Goal: Task Accomplishment & Management: Use online tool/utility

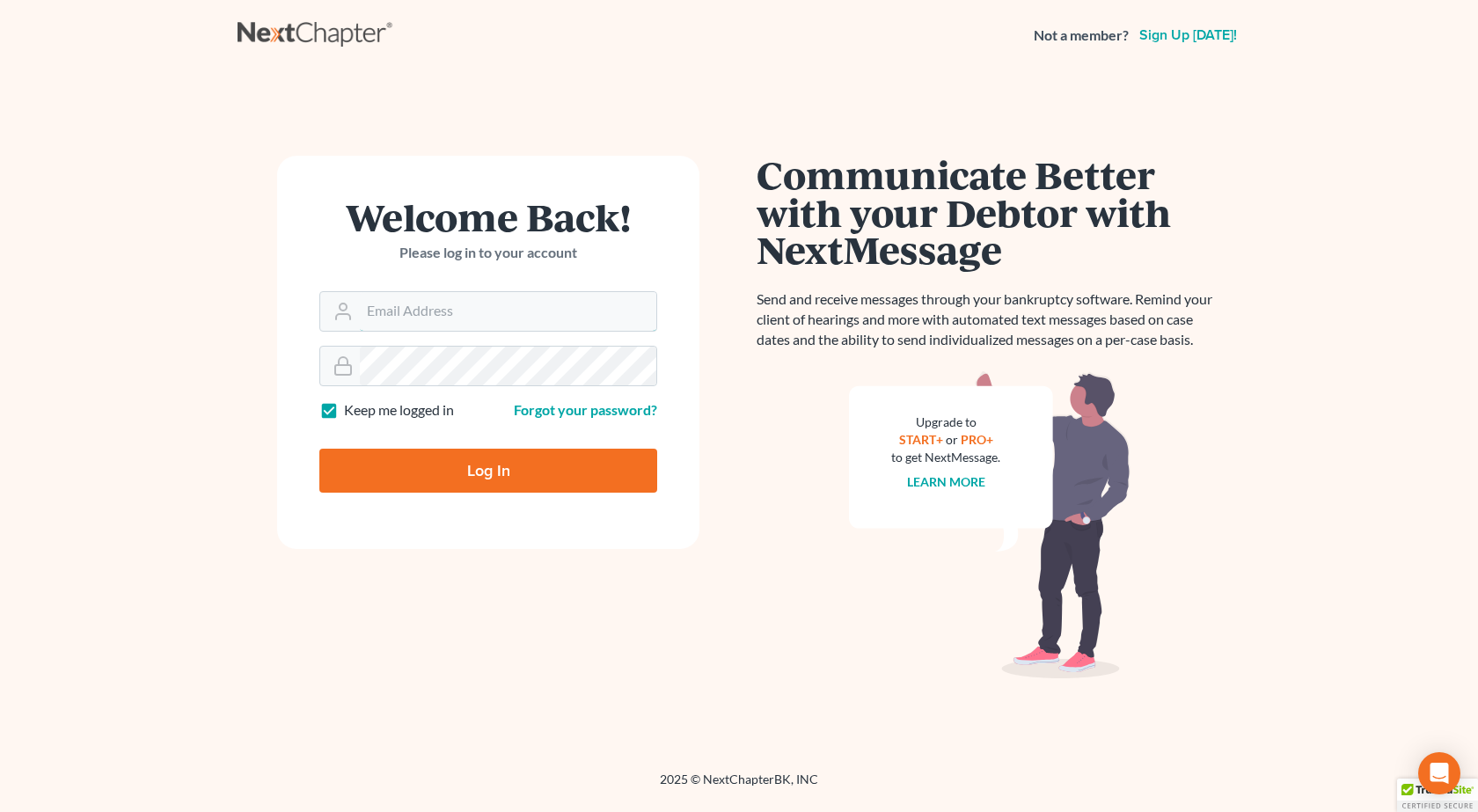
type input "pappas@spjlaw.net"
click at [319, 449] on input "Log In" at bounding box center [488, 471] width 338 height 44
type input "Thinking..."
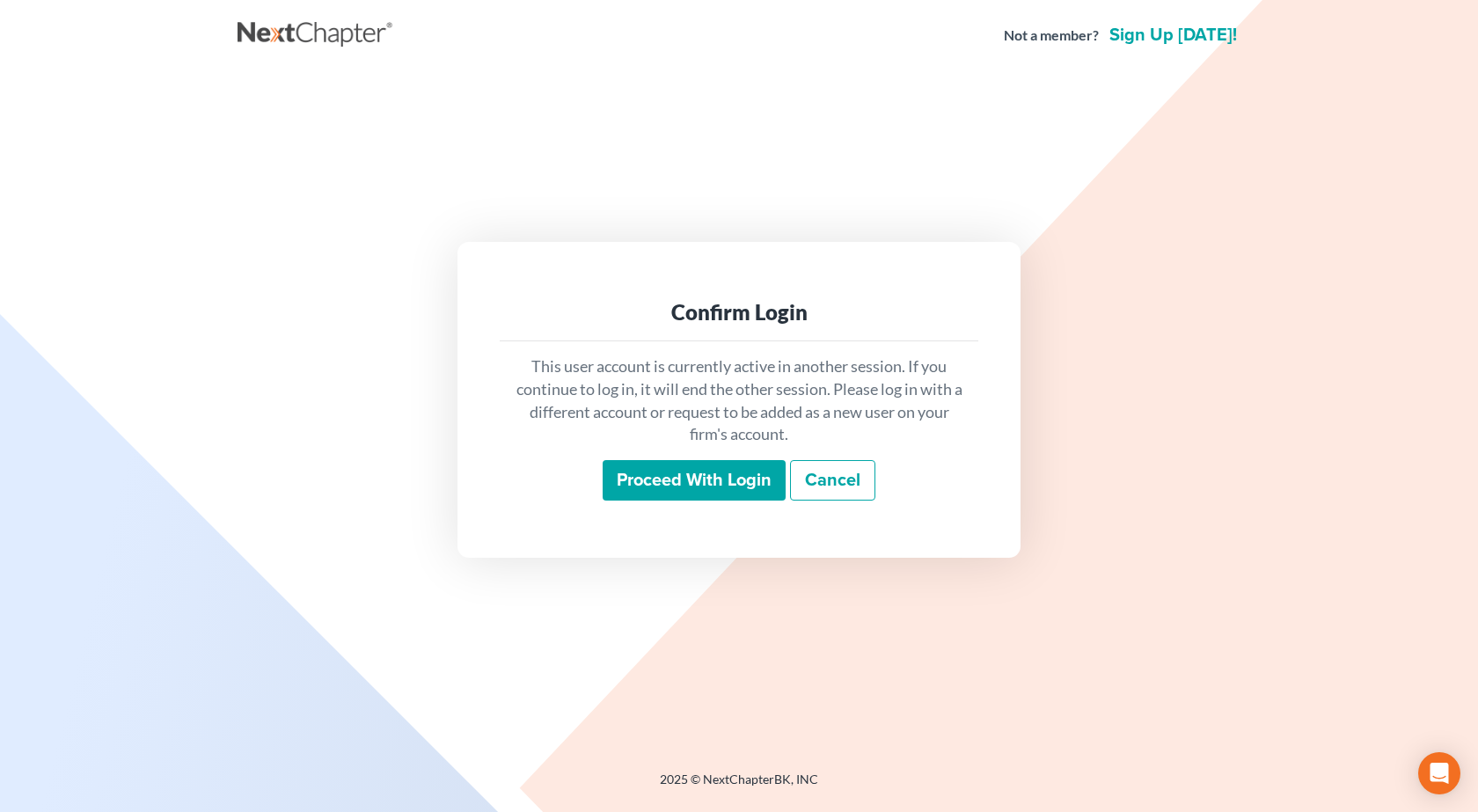
click at [669, 481] on input "Proceed with login" at bounding box center [694, 480] width 183 height 41
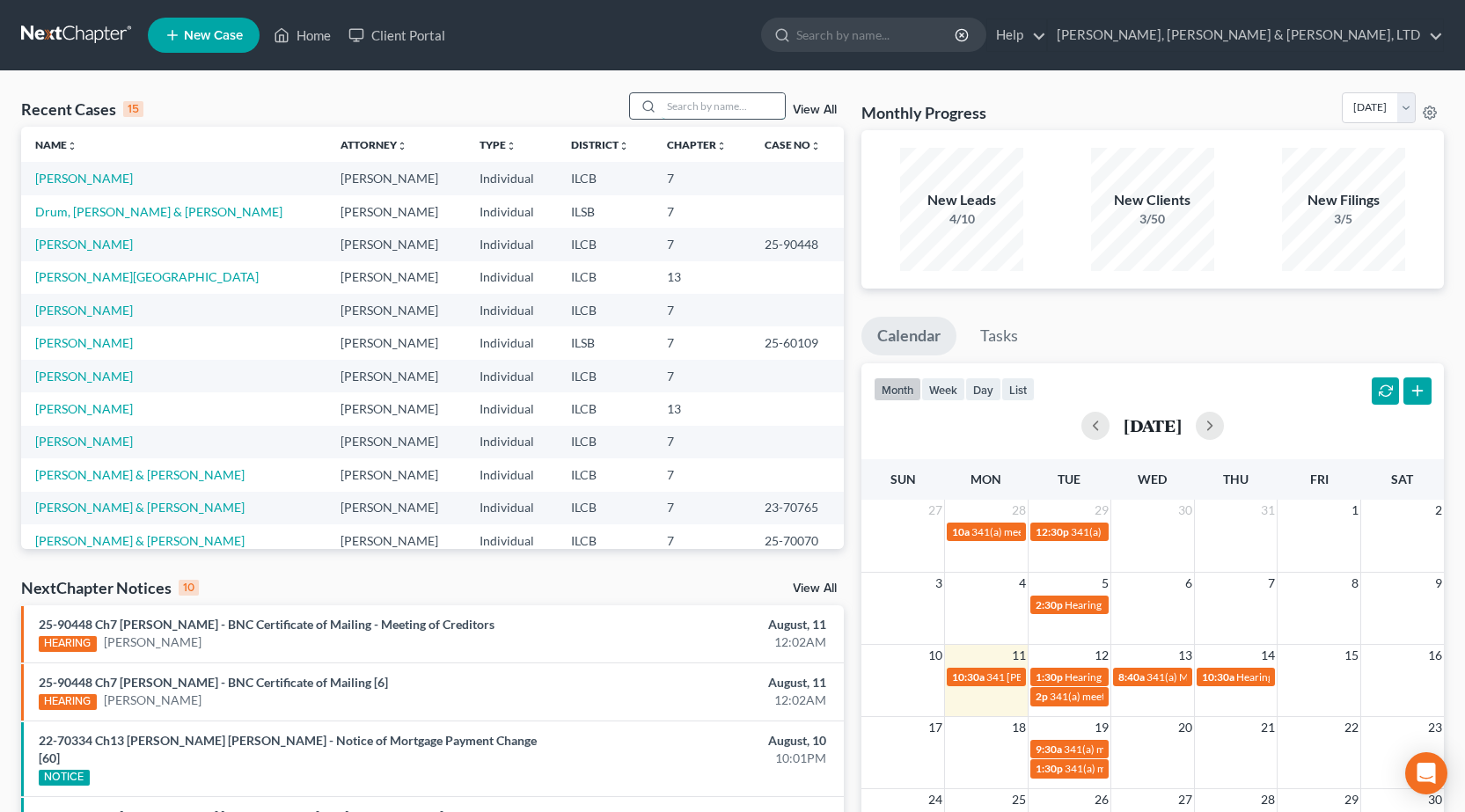
click at [709, 115] on input "search" at bounding box center [724, 106] width 123 height 26
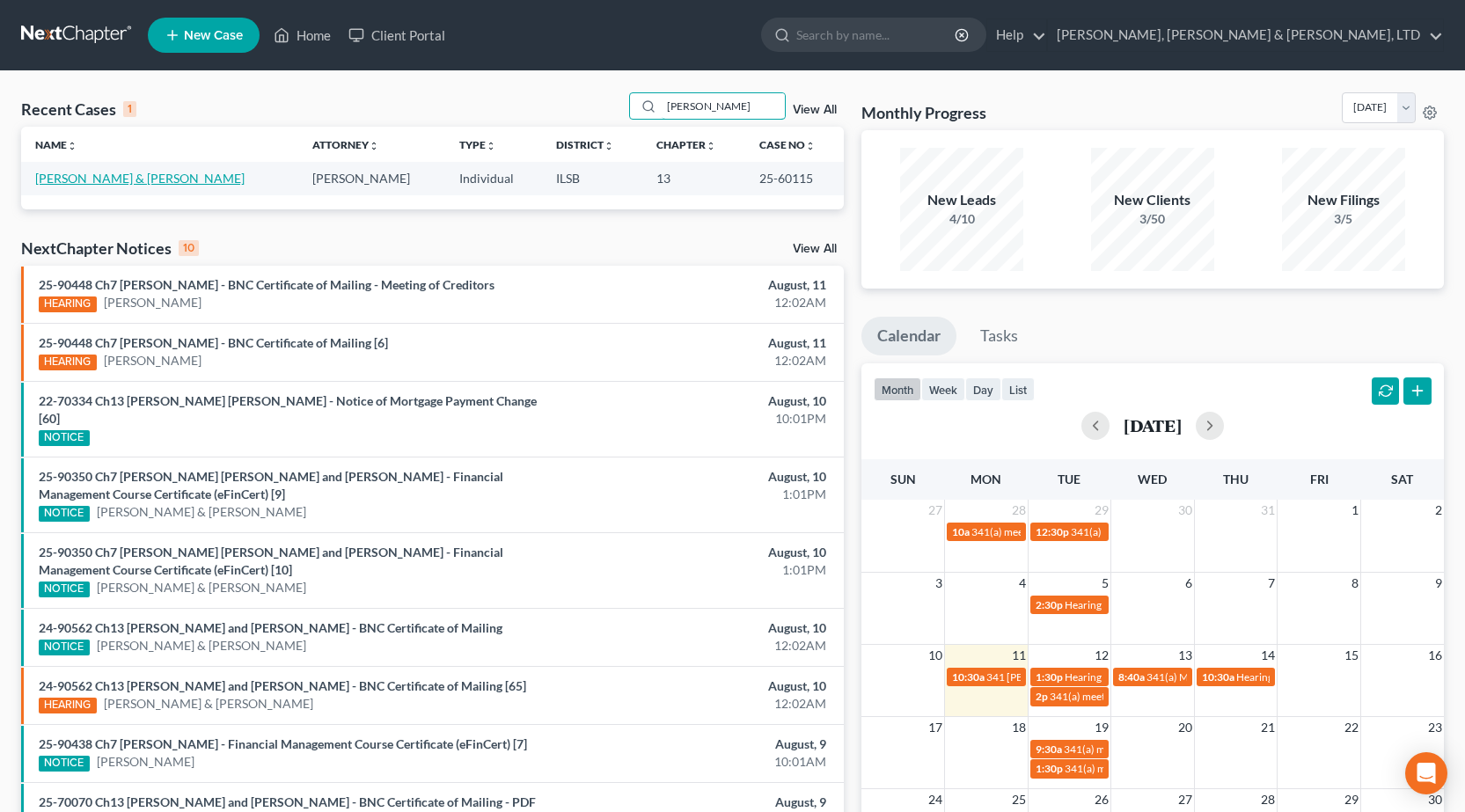
type input "tuel"
click at [81, 175] on link "Tuel, Ronald & Pamela" at bounding box center [139, 178] width 210 height 15
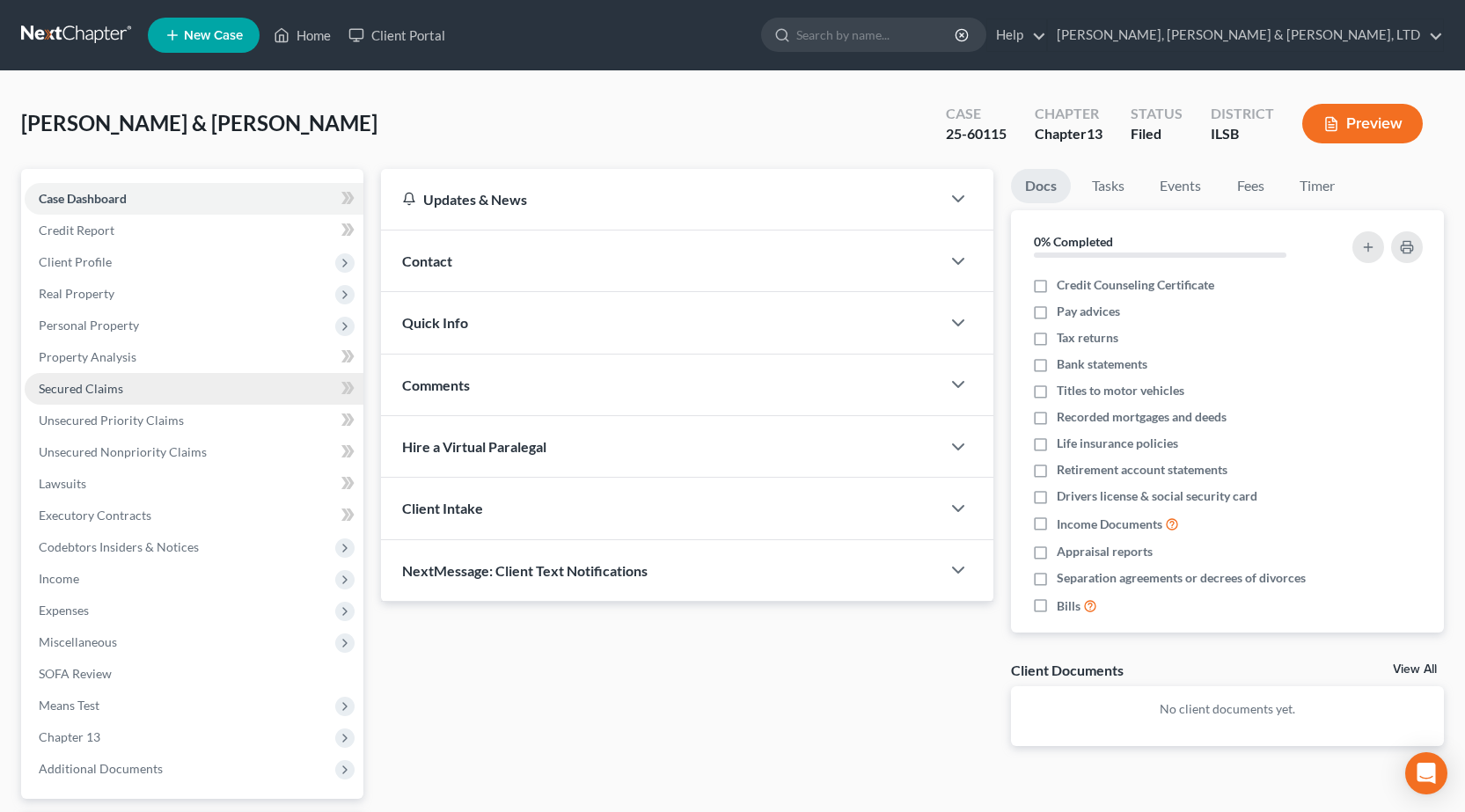
click at [88, 380] on link "Secured Claims" at bounding box center [194, 389] width 339 height 32
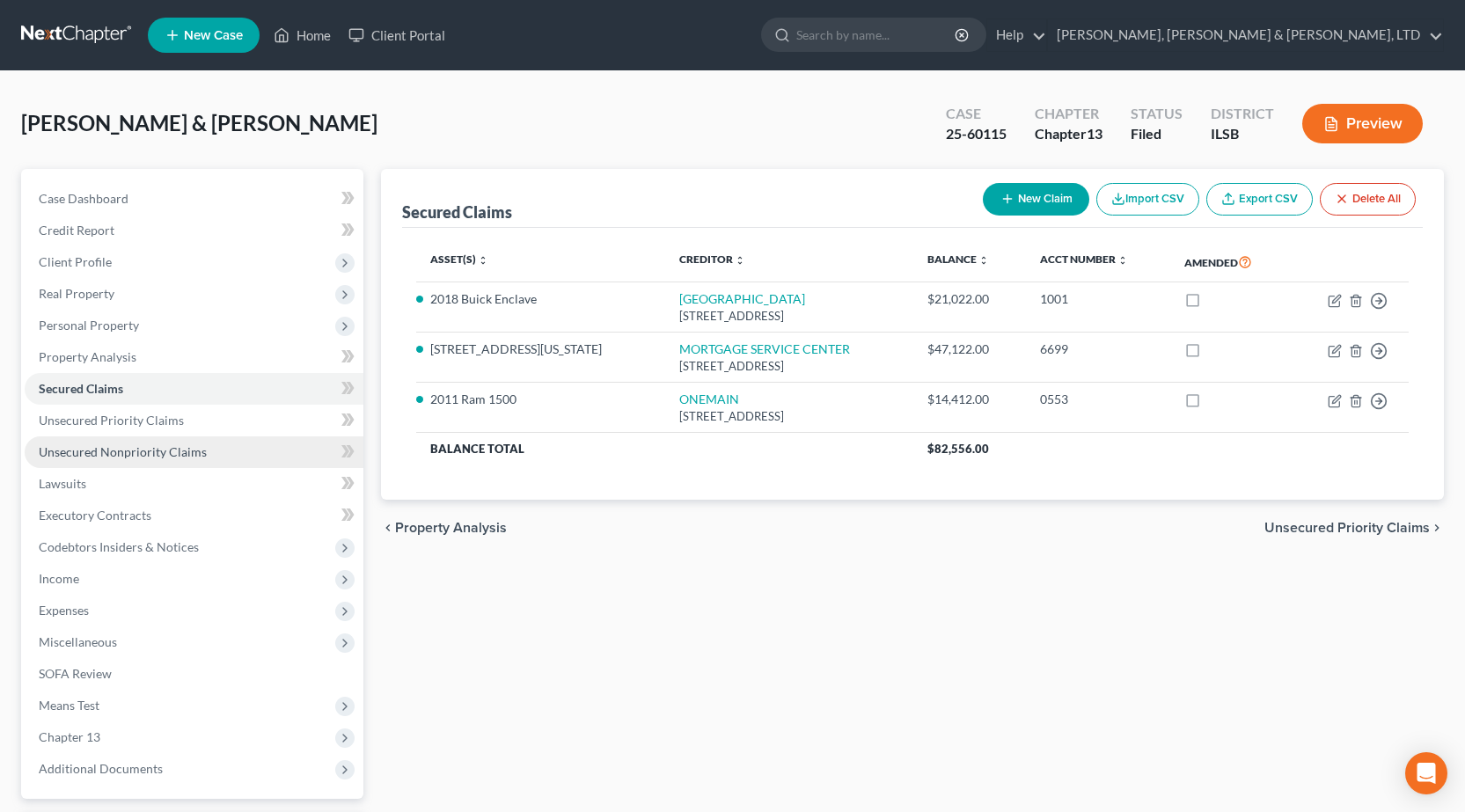
click at [150, 455] on span "Unsecured Nonpriority Claims" at bounding box center [122, 451] width 168 height 15
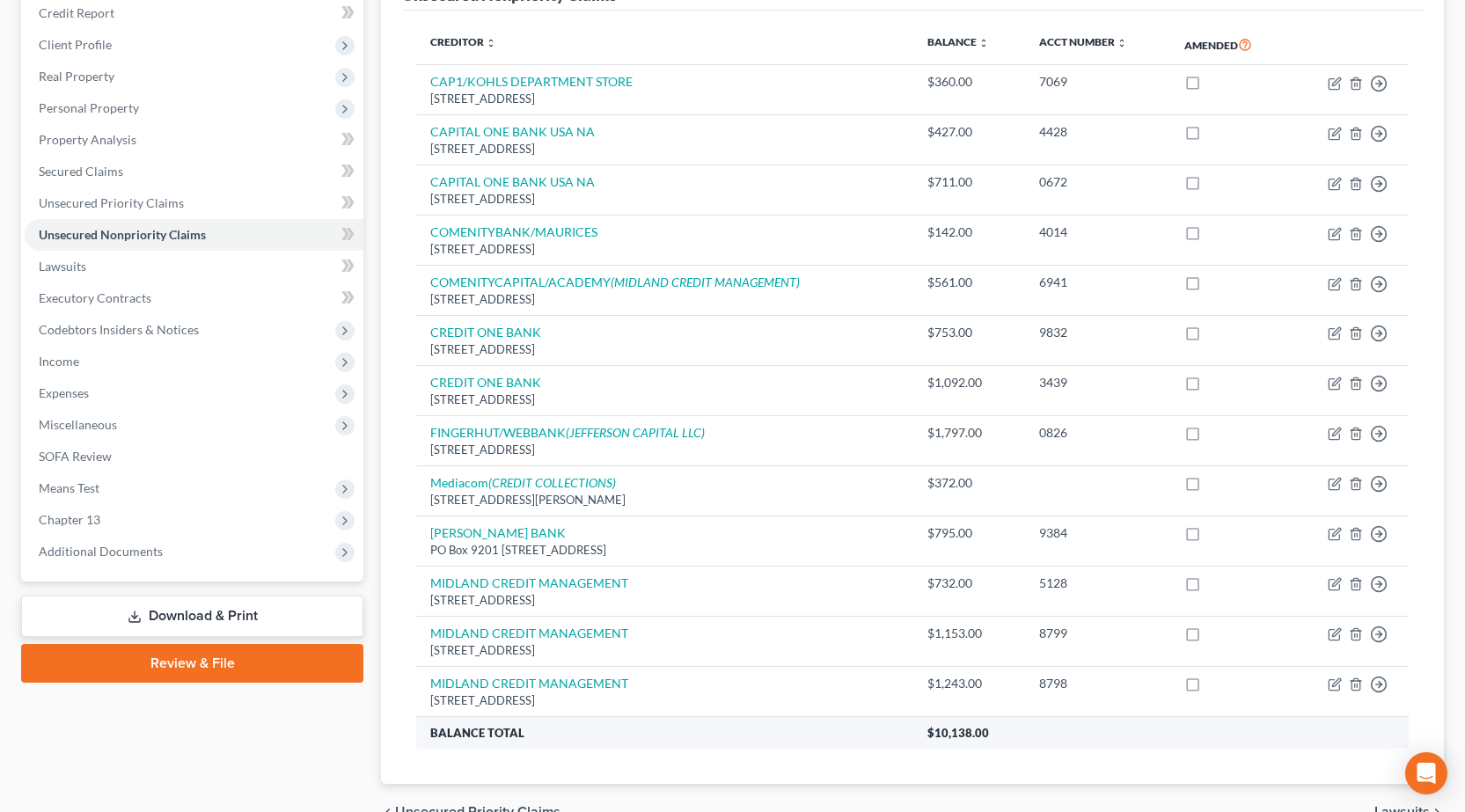
scroll to position [264, 0]
